Goal: Transaction & Acquisition: Purchase product/service

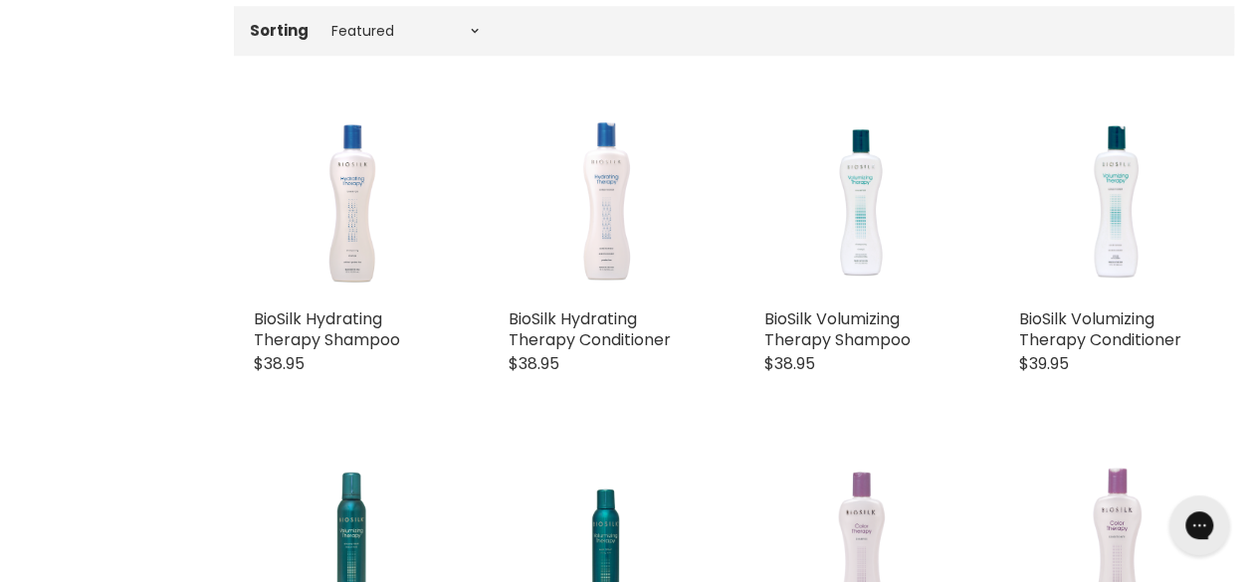
click at [480, 40] on div "Sorting Best selling Featured Price, low to high Price, high to low Alphabetica…" at bounding box center [734, 30] width 1000 height 33
click at [469, 37] on select "Best selling Featured Price, low to high Price, high to low Alphabetically, A-Z…" at bounding box center [405, 31] width 167 height 16
select select "price-ascending"
click at [322, 23] on select "Best selling Featured Price, low to high Price, high to low Alphabetically, A-Z…" at bounding box center [405, 31] width 167 height 16
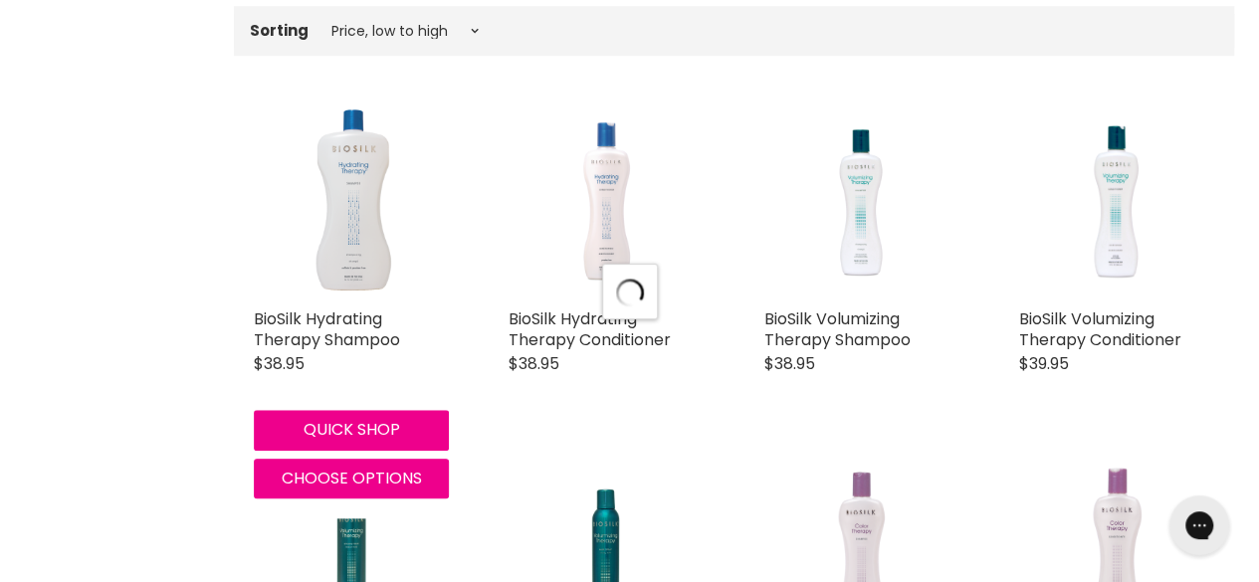
select select "price-ascending"
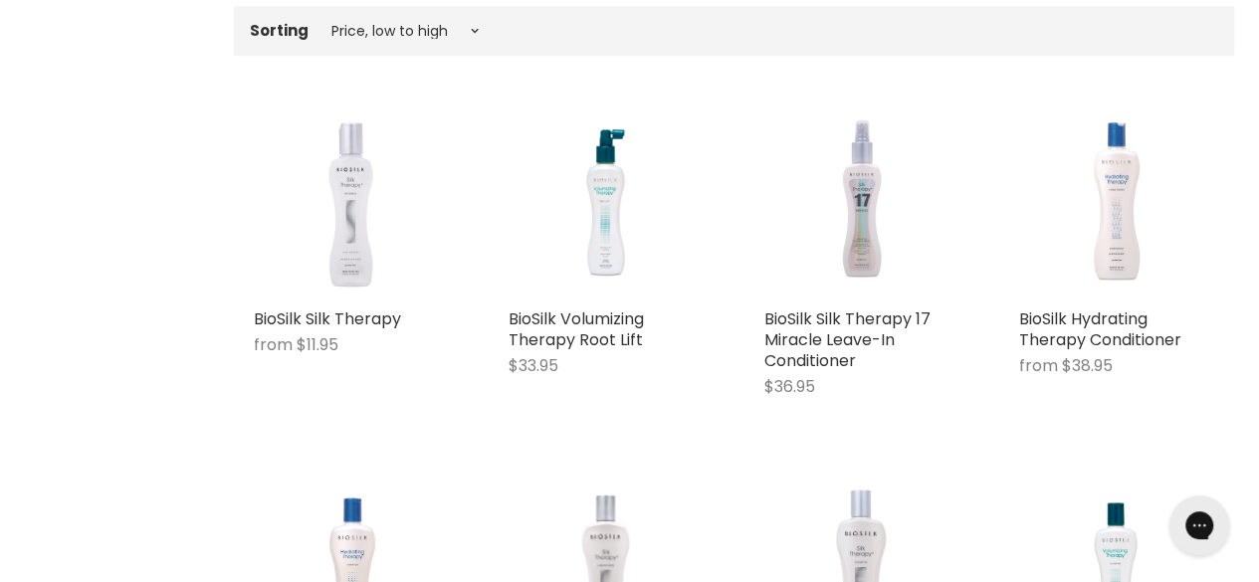
click at [313, 216] on img "Main content" at bounding box center [352, 201] width 104 height 195
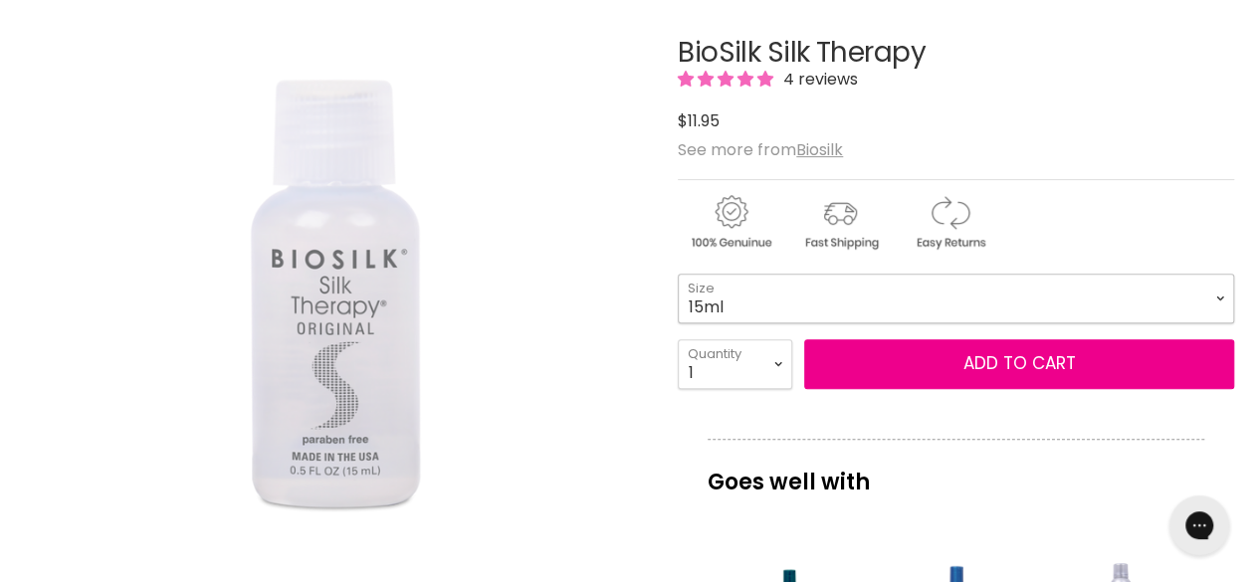
click at [697, 316] on select "15ml 67ml 167ml 355ml 1L" at bounding box center [956, 299] width 556 height 50
click at [678, 274] on select "15ml 67ml 167ml 355ml 1L" at bounding box center [956, 299] width 556 height 50
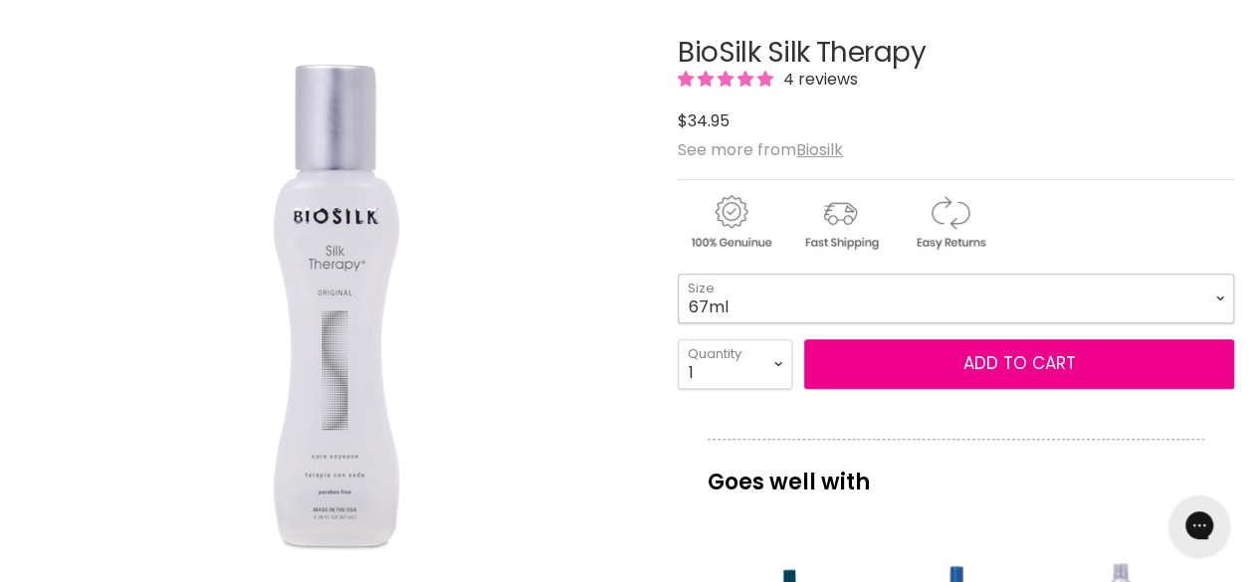
click at [719, 318] on select "15ml 67ml 167ml 355ml 1L" at bounding box center [956, 299] width 556 height 50
select select "15ml"
click at [678, 274] on select "15ml 67ml 167ml 355ml 1L" at bounding box center [956, 299] width 556 height 50
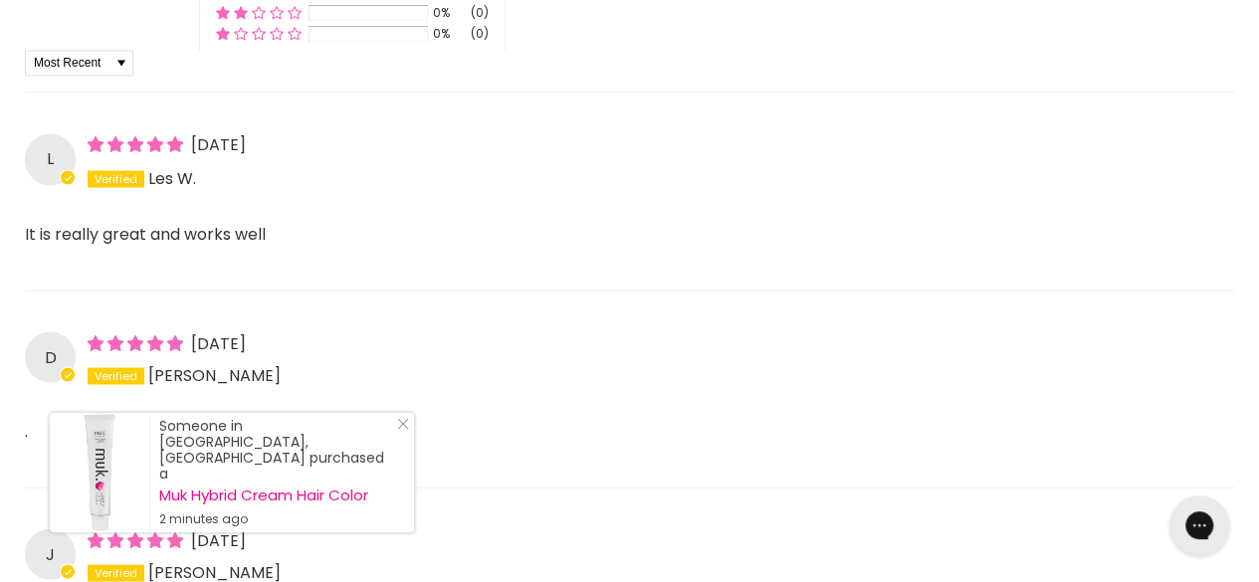
scroll to position [1718, 0]
